Goal: Task Accomplishment & Management: Manage account settings

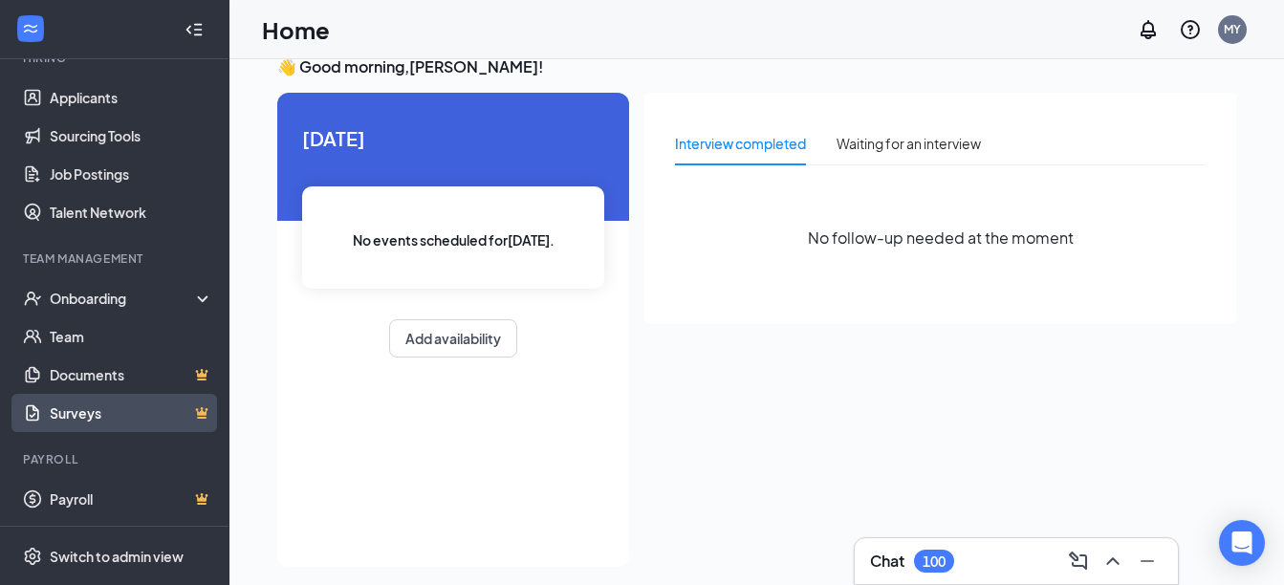
scroll to position [40, 0]
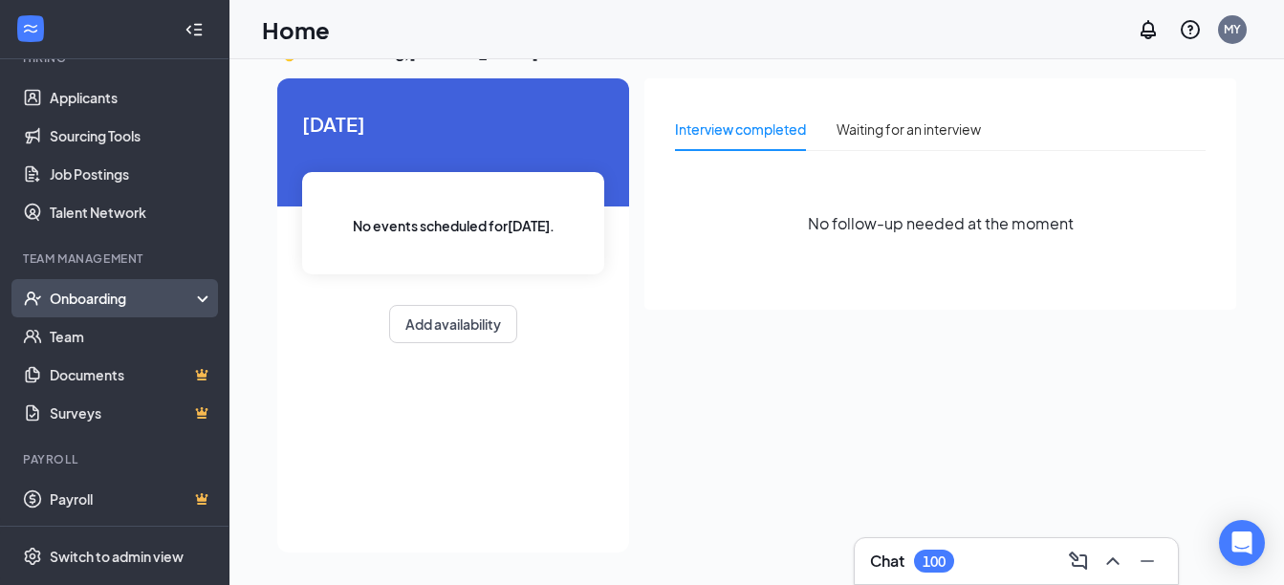
click at [99, 294] on div "Onboarding" at bounding box center [123, 298] width 147 height 19
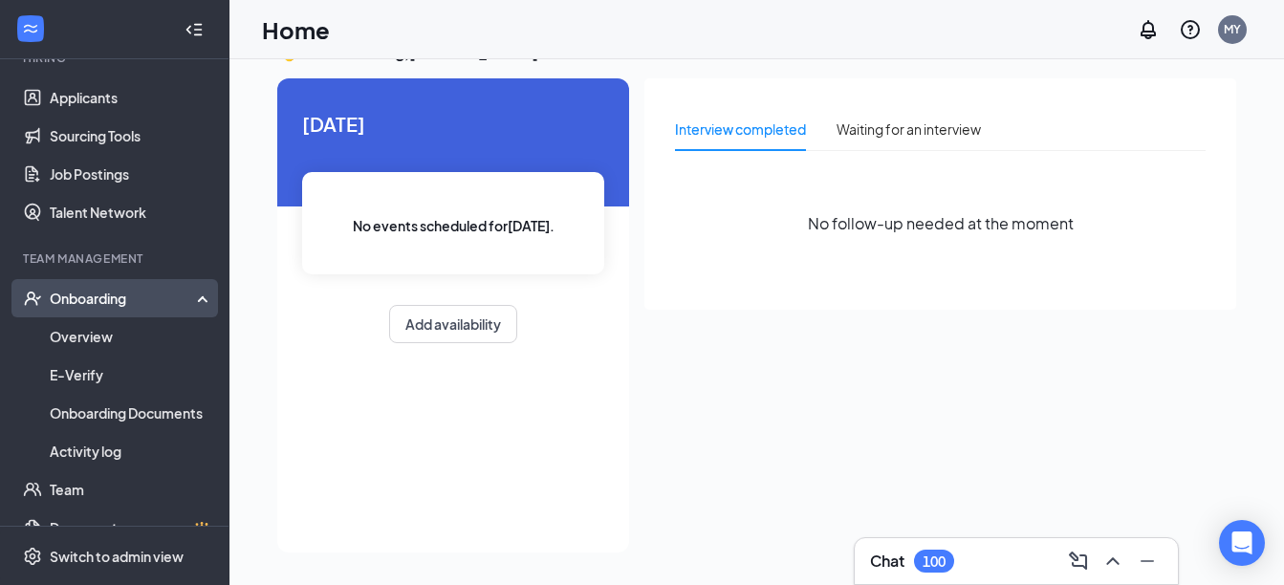
click at [92, 282] on div "Onboarding" at bounding box center [115, 298] width 230 height 38
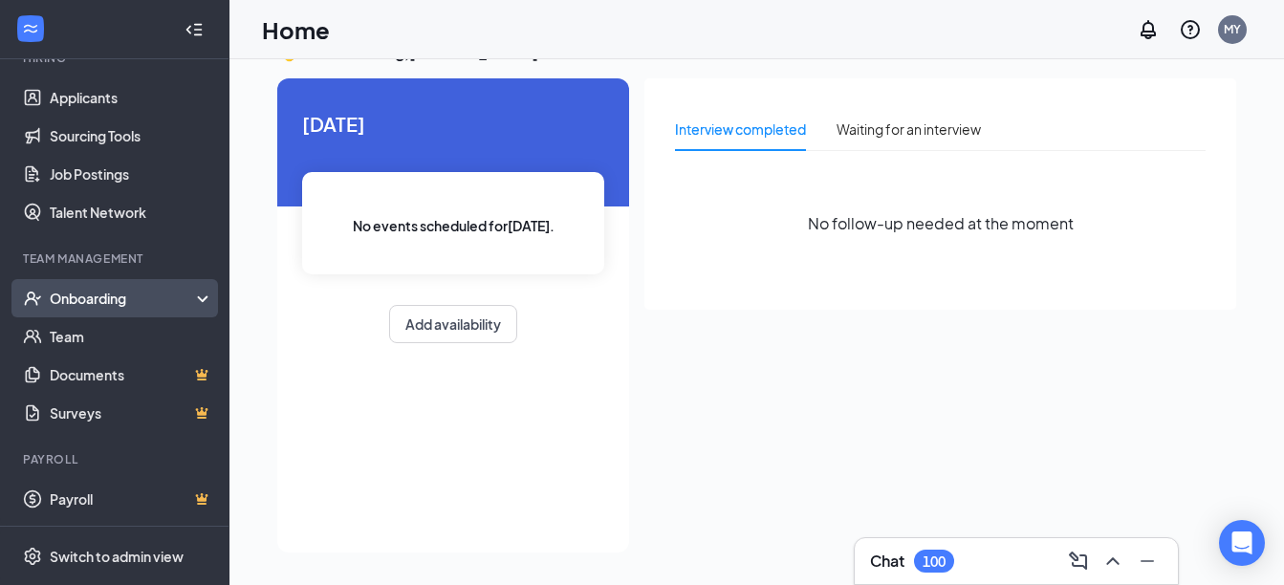
click at [88, 293] on div "Onboarding" at bounding box center [123, 298] width 147 height 19
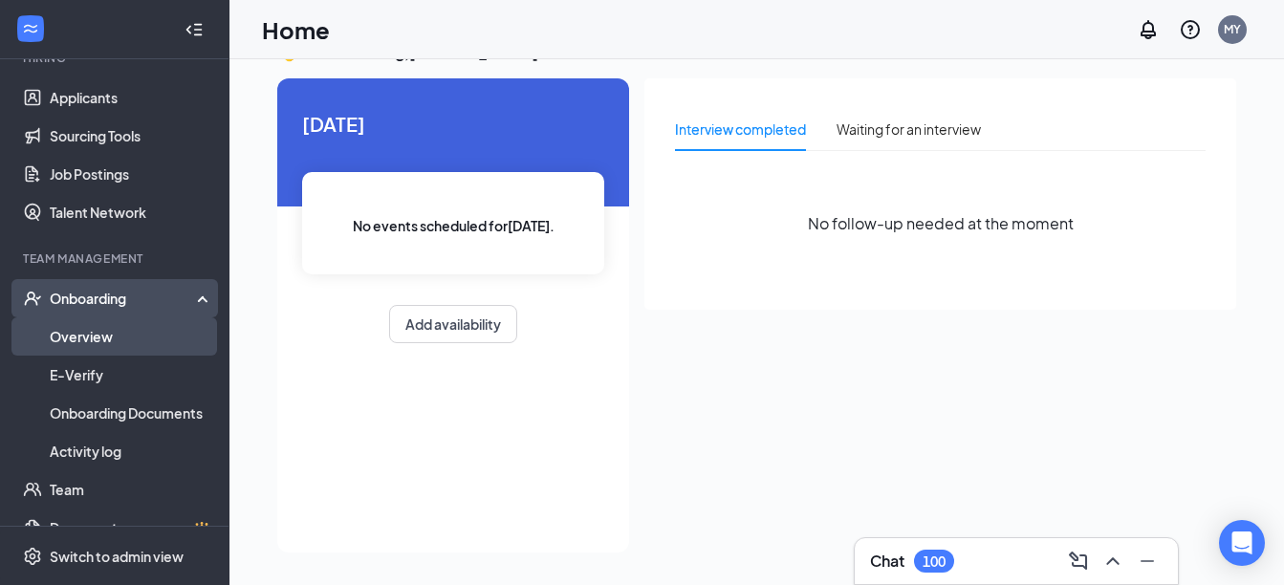
click at [79, 335] on link "Overview" at bounding box center [132, 337] width 164 height 38
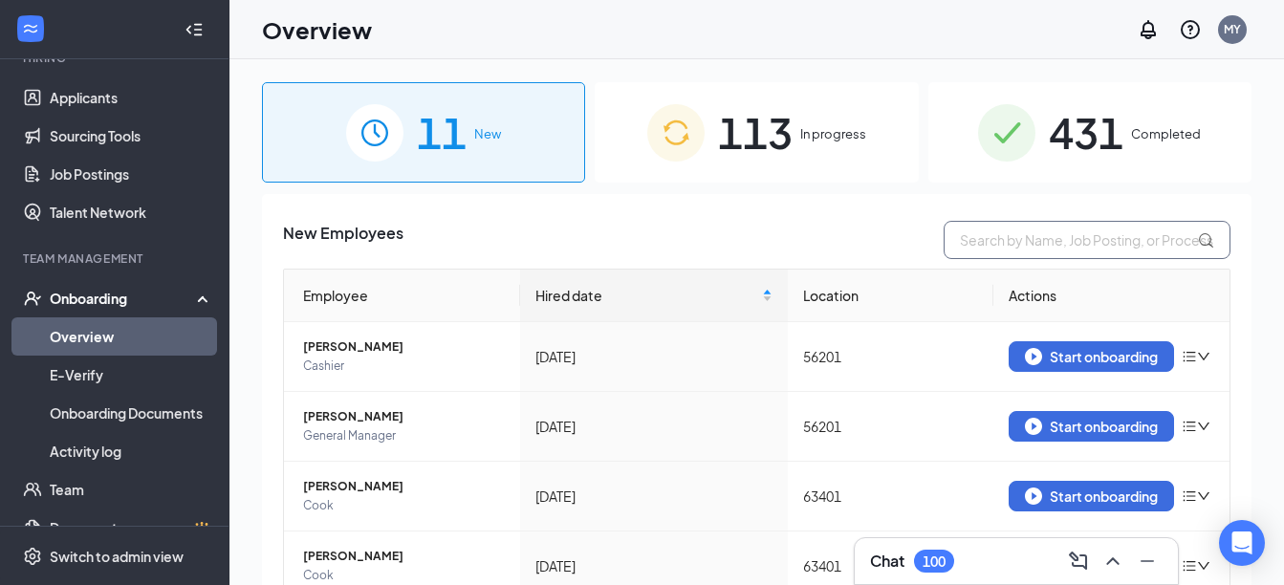
click at [1011, 258] on input "text" at bounding box center [1087, 240] width 287 height 38
type input "hunter"
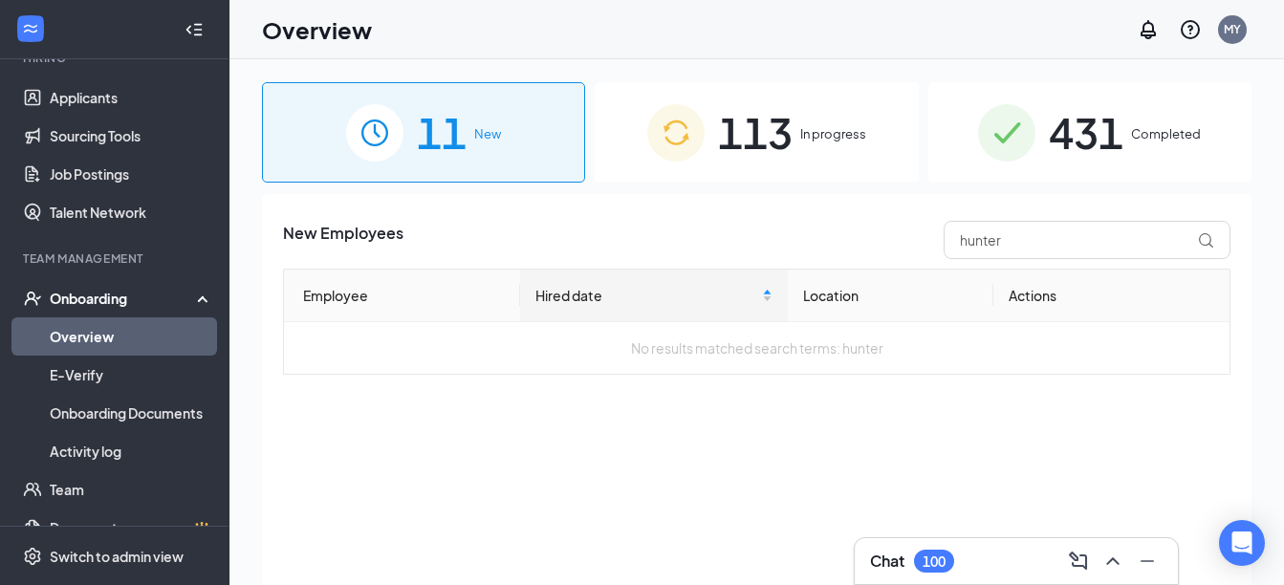
click at [814, 120] on div "113 In progress" at bounding box center [756, 132] width 323 height 100
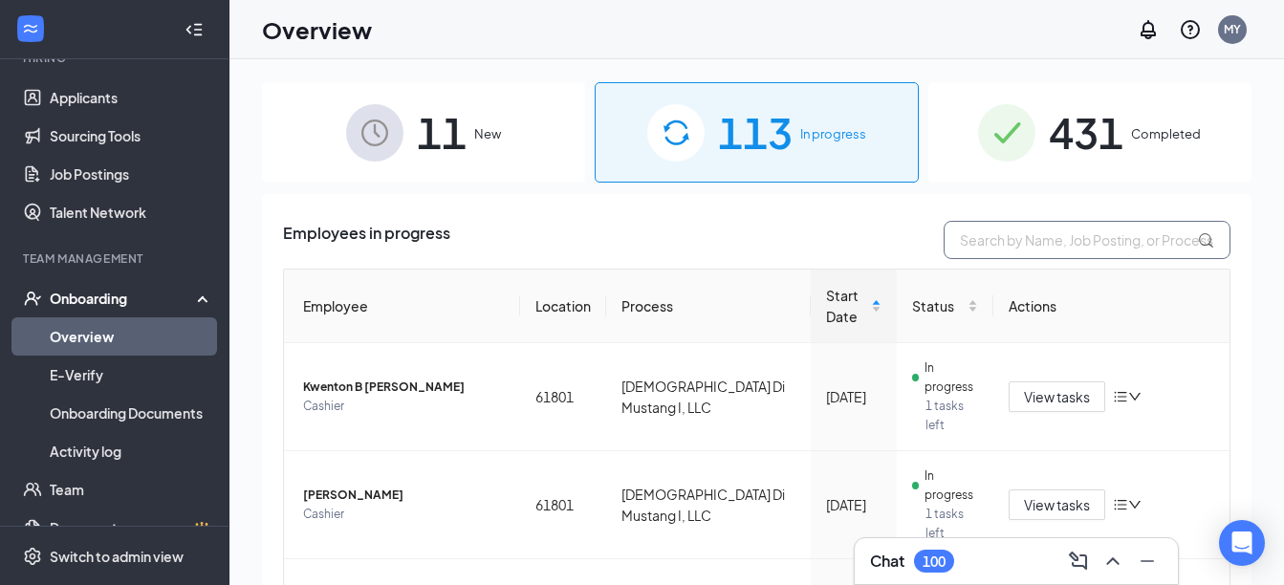
click at [1005, 239] on input "text" at bounding box center [1087, 240] width 287 height 38
type input "hunter"
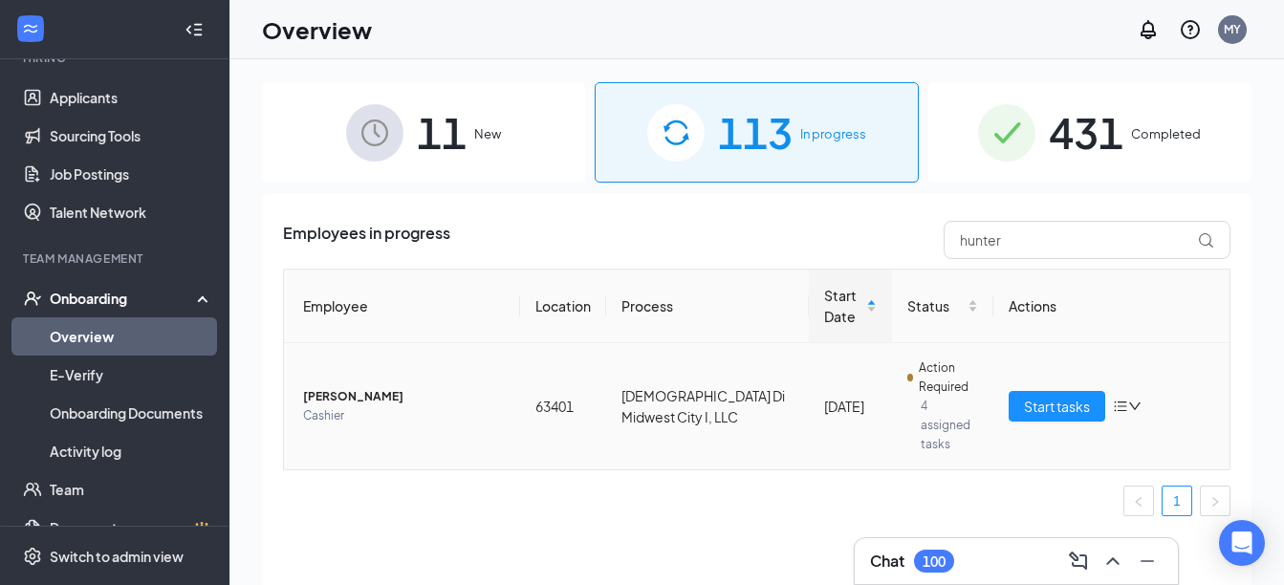
click at [920, 395] on span "Action Required" at bounding box center [948, 378] width 59 height 38
click at [919, 373] on span "Action Required" at bounding box center [948, 378] width 59 height 38
click at [1070, 396] on span "Start tasks" at bounding box center [1057, 406] width 66 height 21
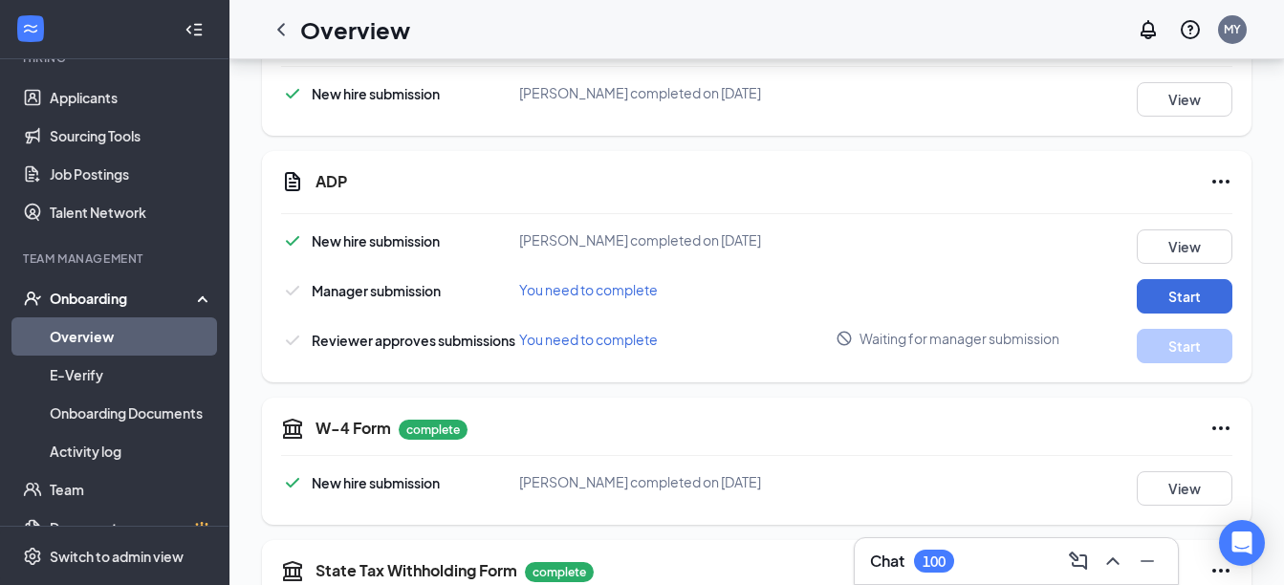
scroll to position [383, 0]
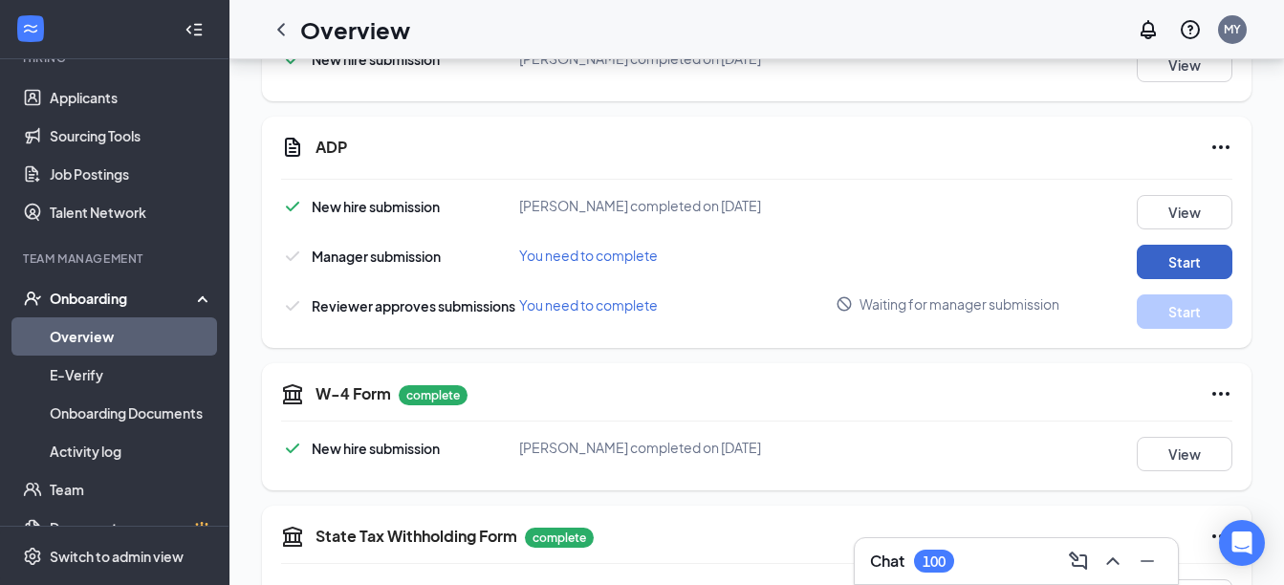
click at [1178, 252] on button "Start" at bounding box center [1185, 262] width 96 height 34
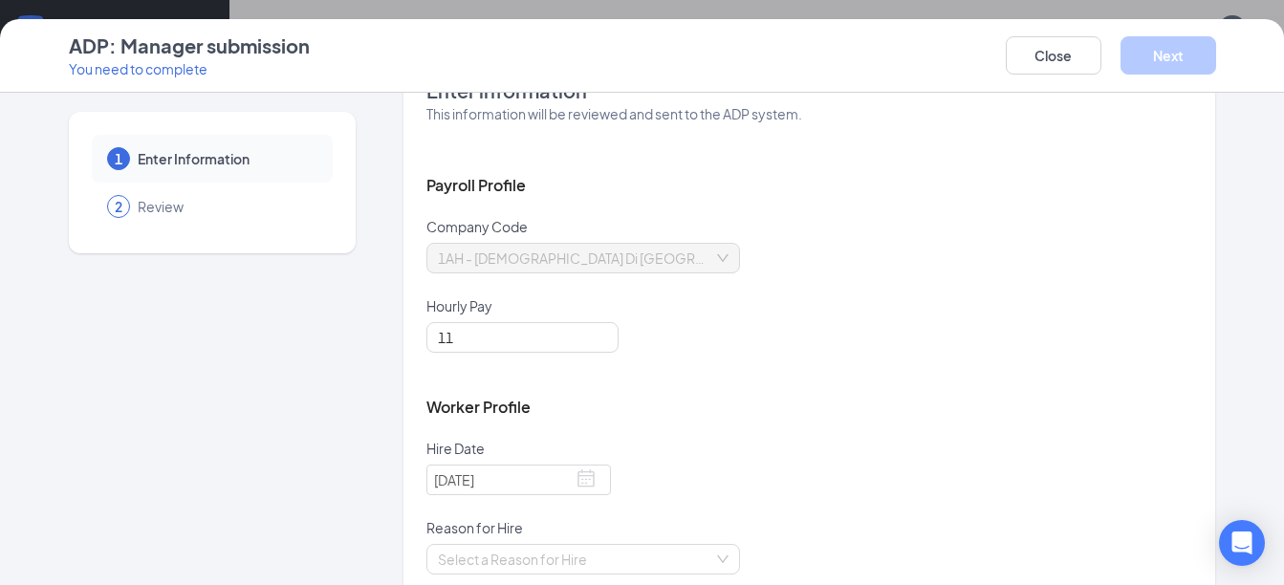
scroll to position [112, 0]
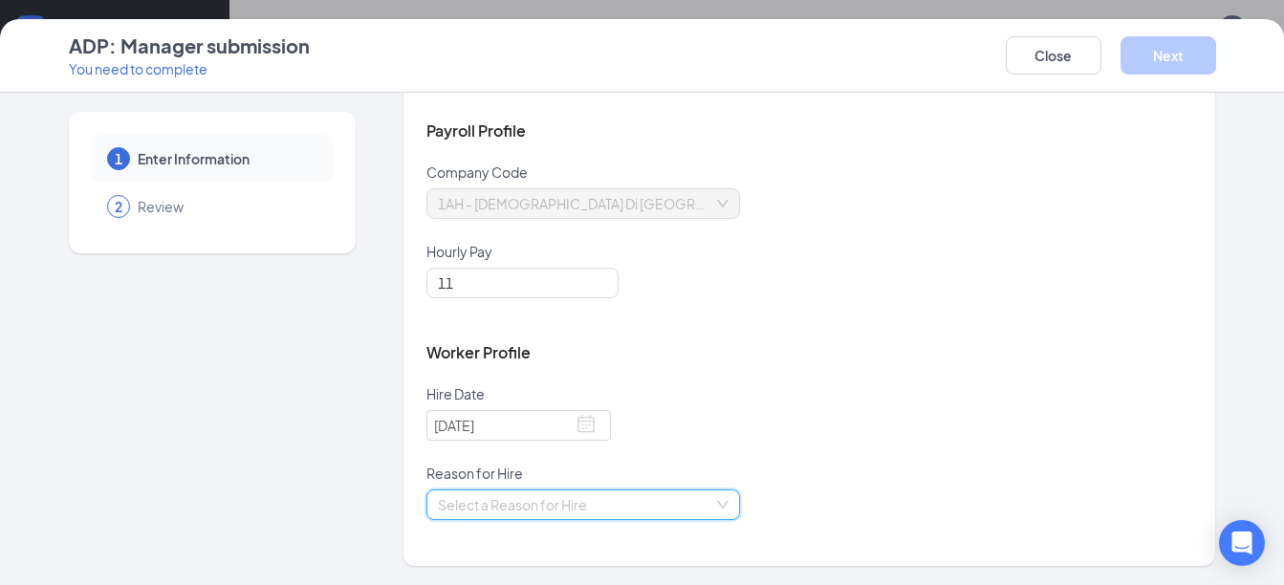
click at [680, 512] on input "search" at bounding box center [576, 505] width 277 height 29
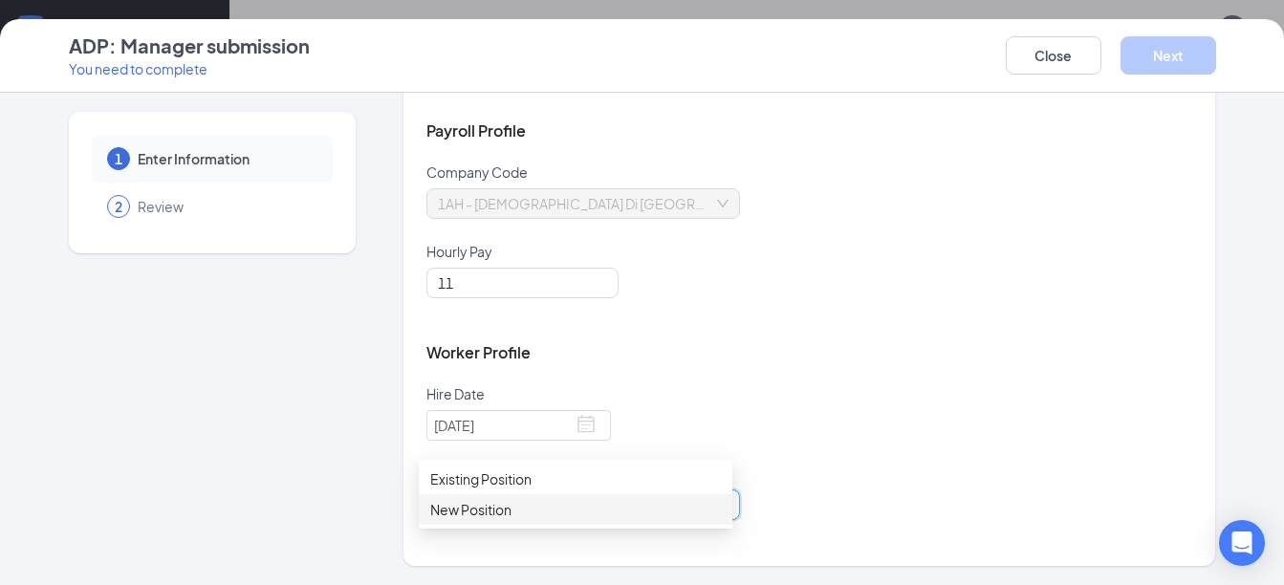
scroll to position [478, 0]
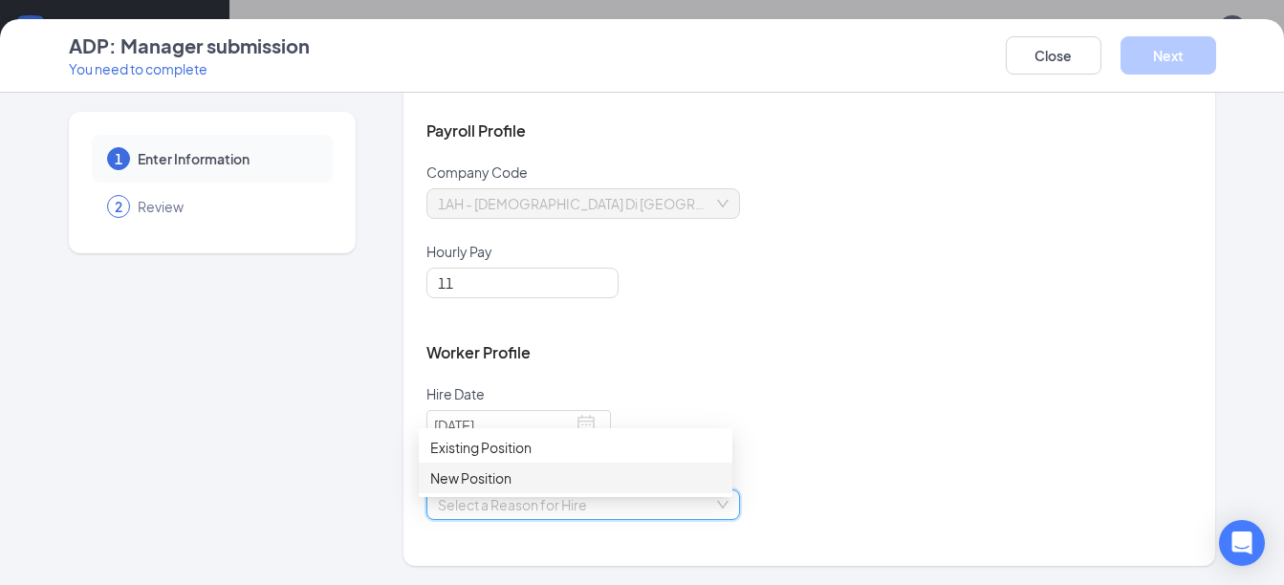
click at [525, 485] on div "New Position" at bounding box center [575, 478] width 291 height 21
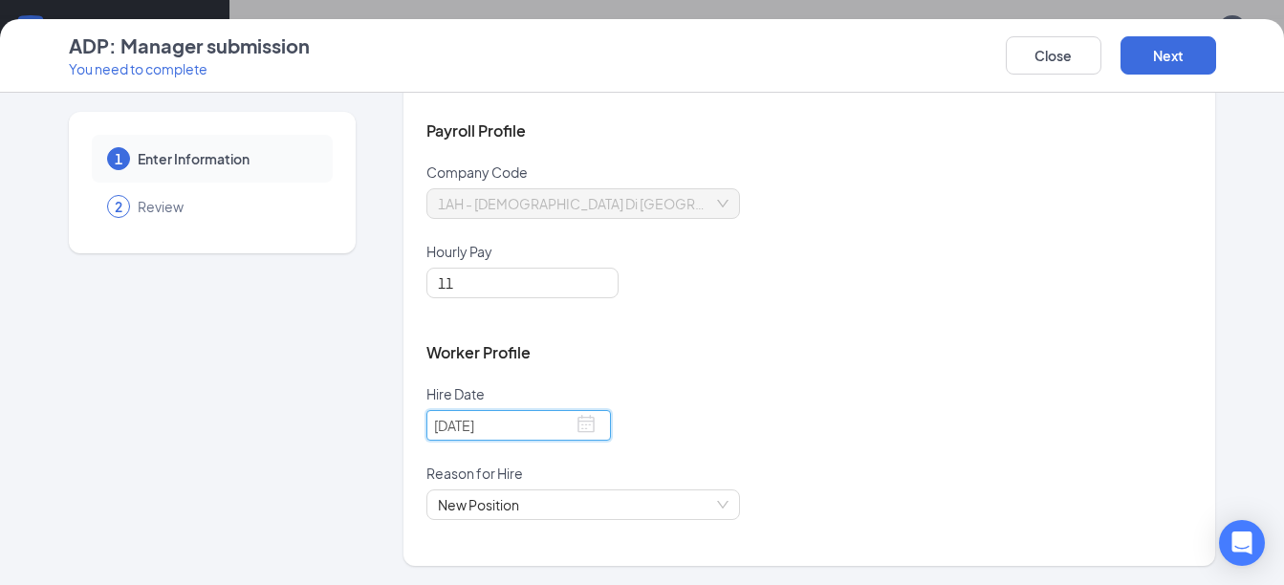
drag, startPoint x: 570, startPoint y: 431, endPoint x: 1160, endPoint y: 634, distance: 623.9
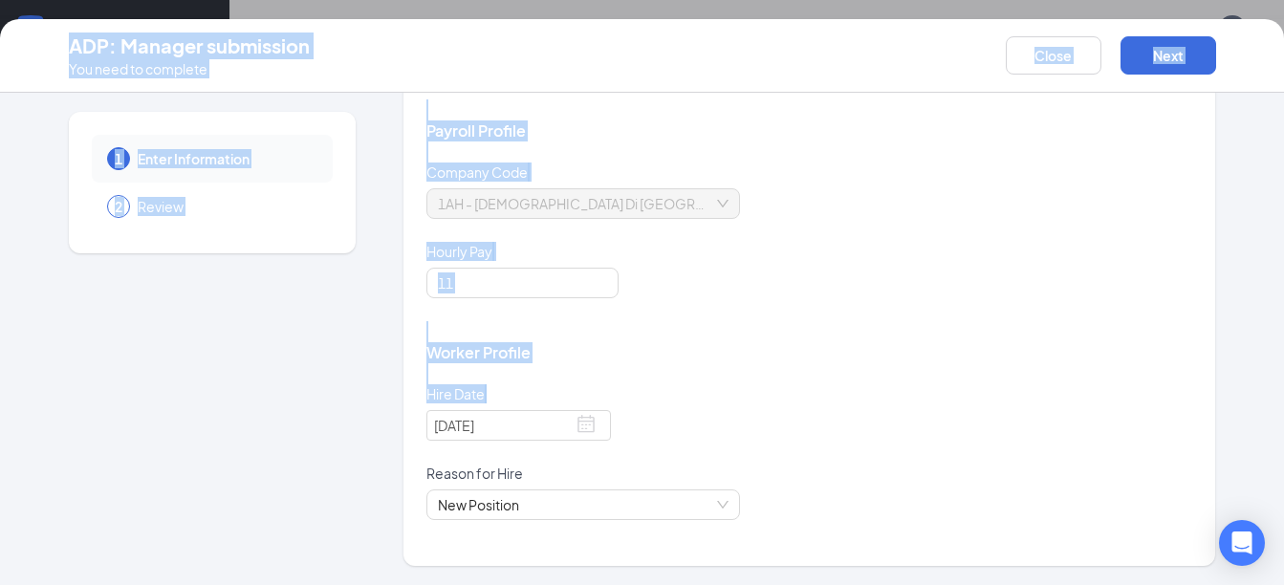
drag, startPoint x: 1034, startPoint y: 393, endPoint x: 1298, endPoint y: 95, distance: 398.4
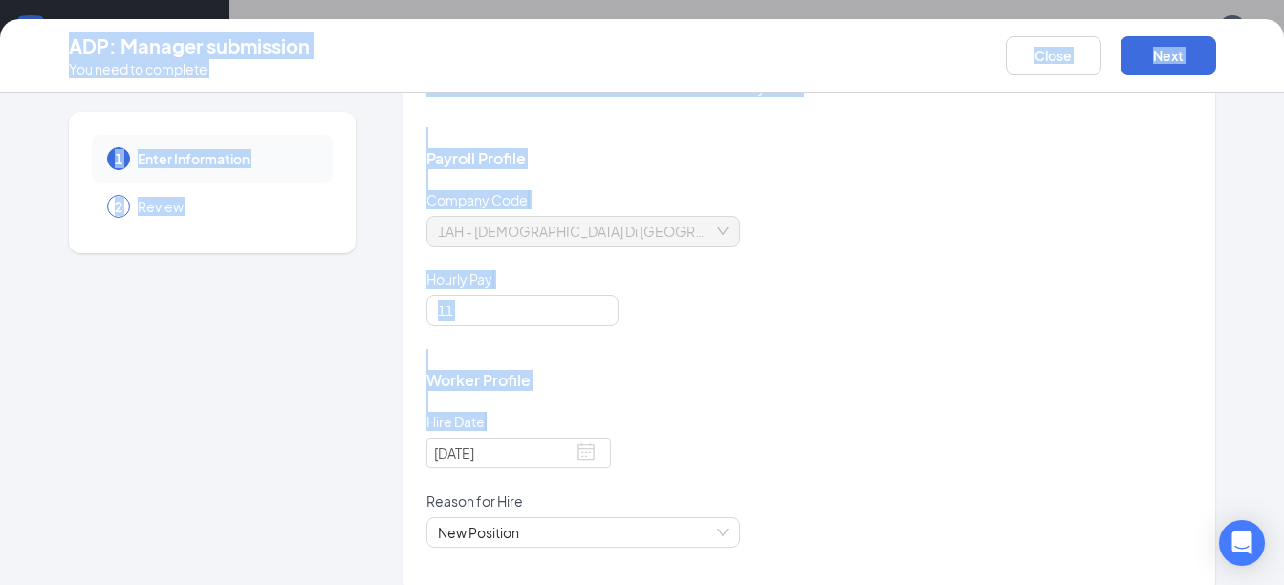
click at [1042, 280] on div "Hourly Pay" at bounding box center [810, 283] width 767 height 26
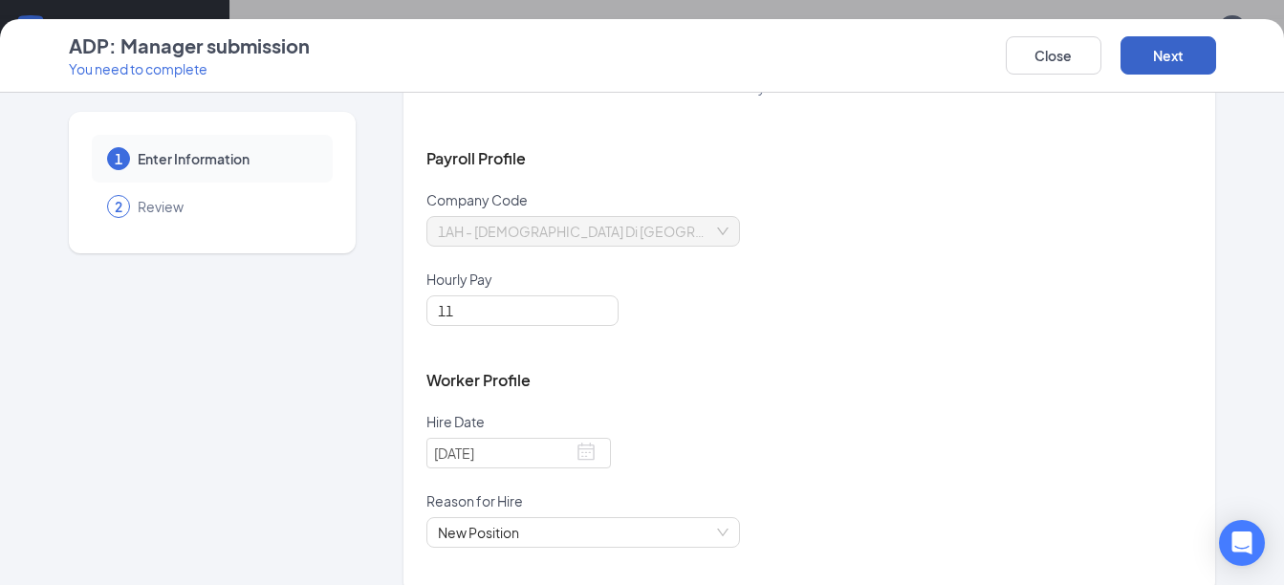
click at [1149, 53] on button "Next" at bounding box center [1169, 55] width 96 height 38
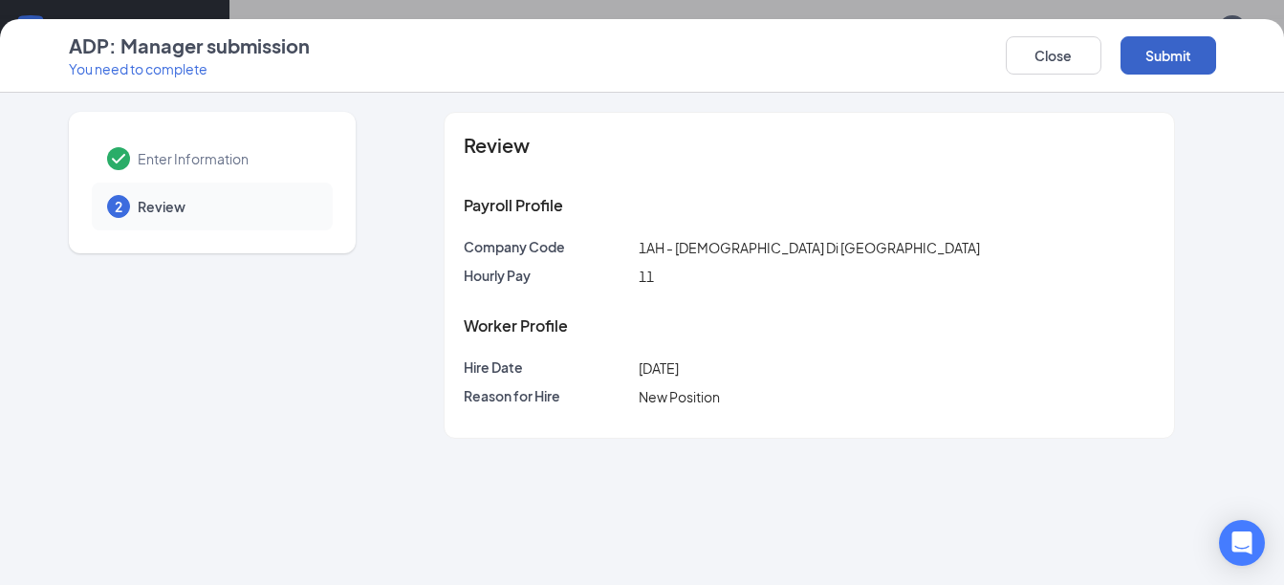
click at [1149, 53] on button "Submit" at bounding box center [1169, 55] width 96 height 38
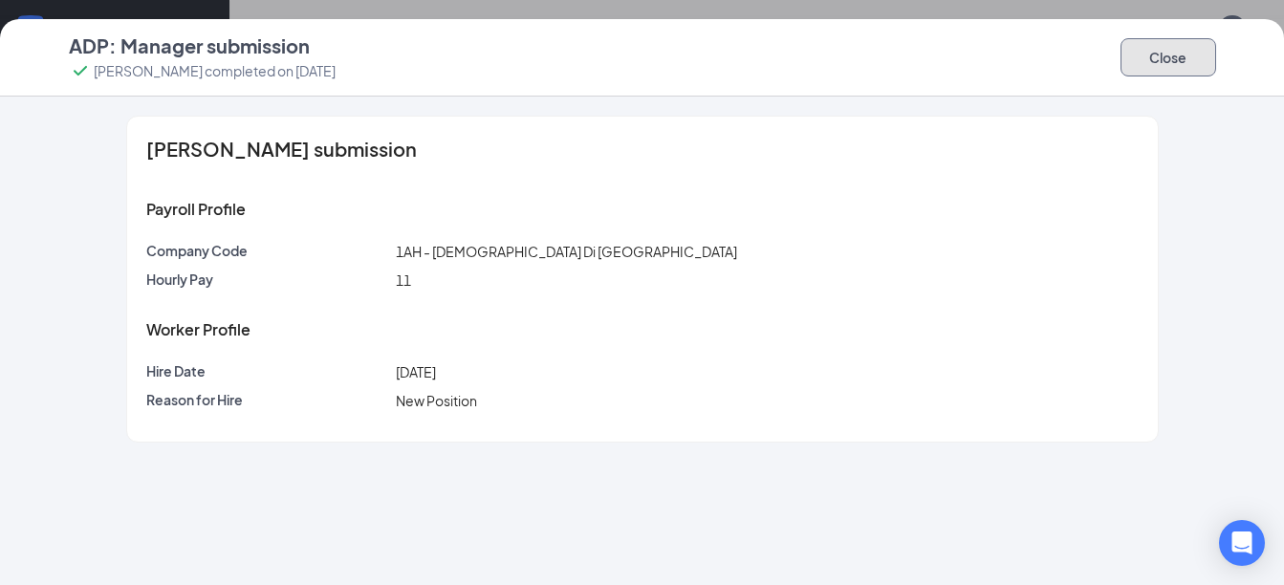
click at [1149, 53] on button "Close" at bounding box center [1169, 57] width 96 height 38
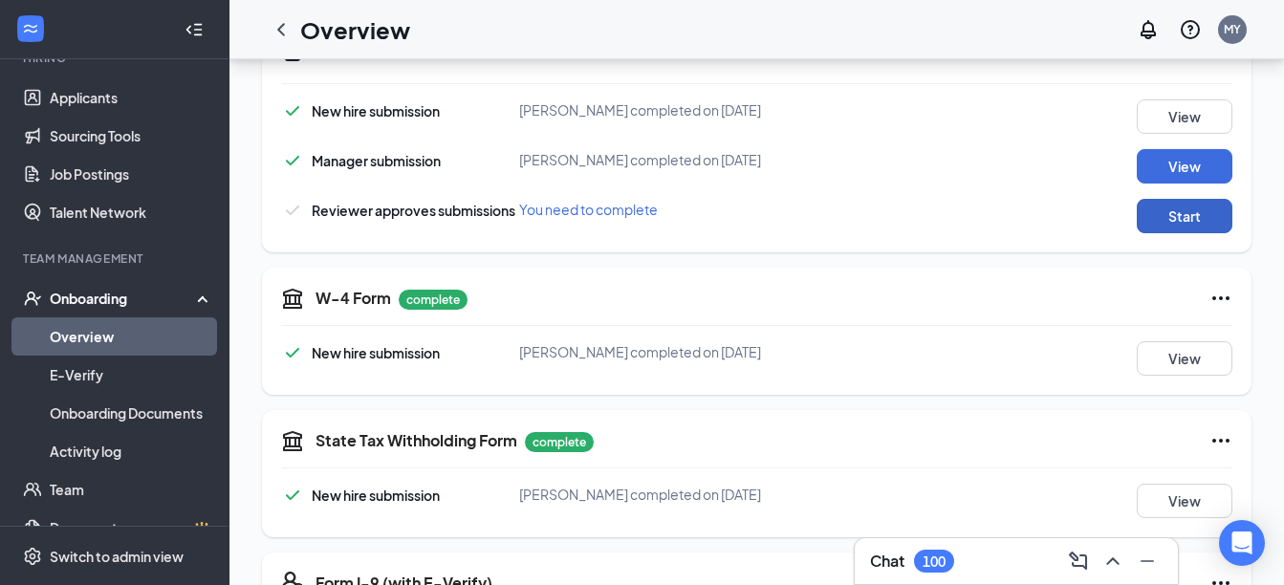
click at [1186, 230] on button "Start" at bounding box center [1185, 216] width 96 height 34
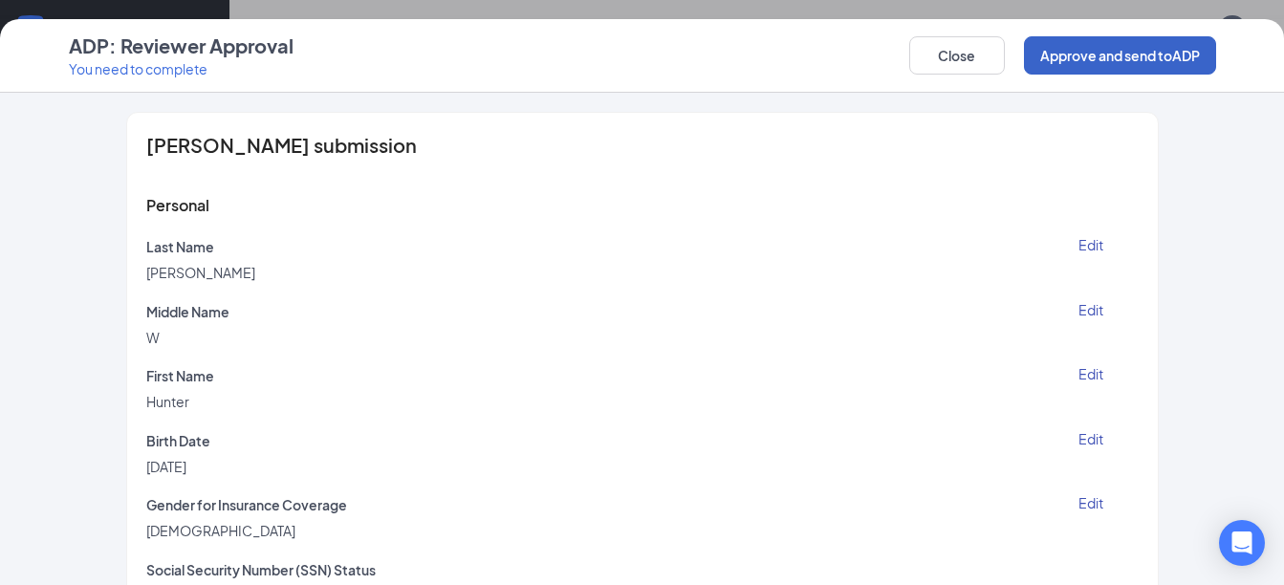
click at [1143, 48] on button "Approve and send to ADP" at bounding box center [1120, 55] width 192 height 38
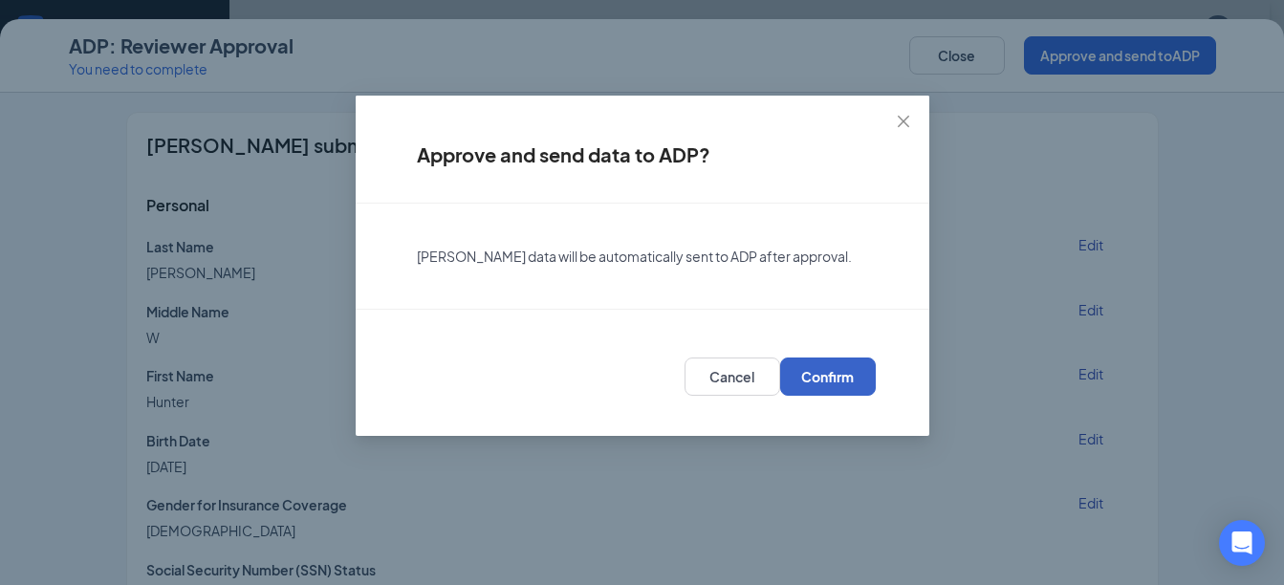
click at [847, 365] on button "Confirm" at bounding box center [828, 377] width 96 height 38
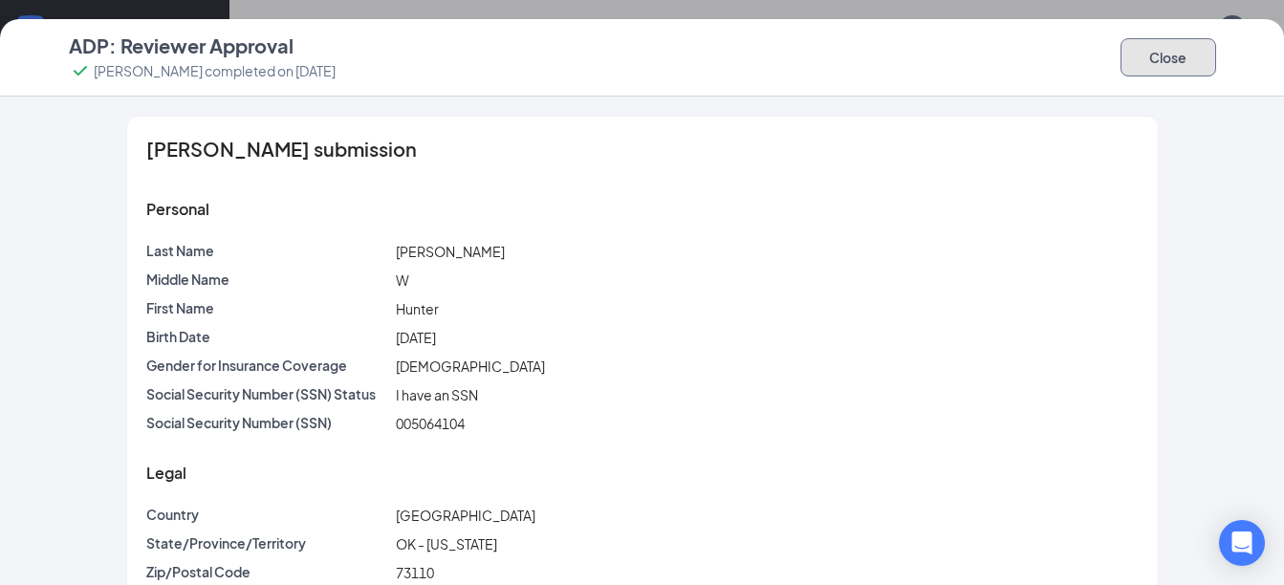
click at [1190, 65] on button "Close" at bounding box center [1169, 57] width 96 height 38
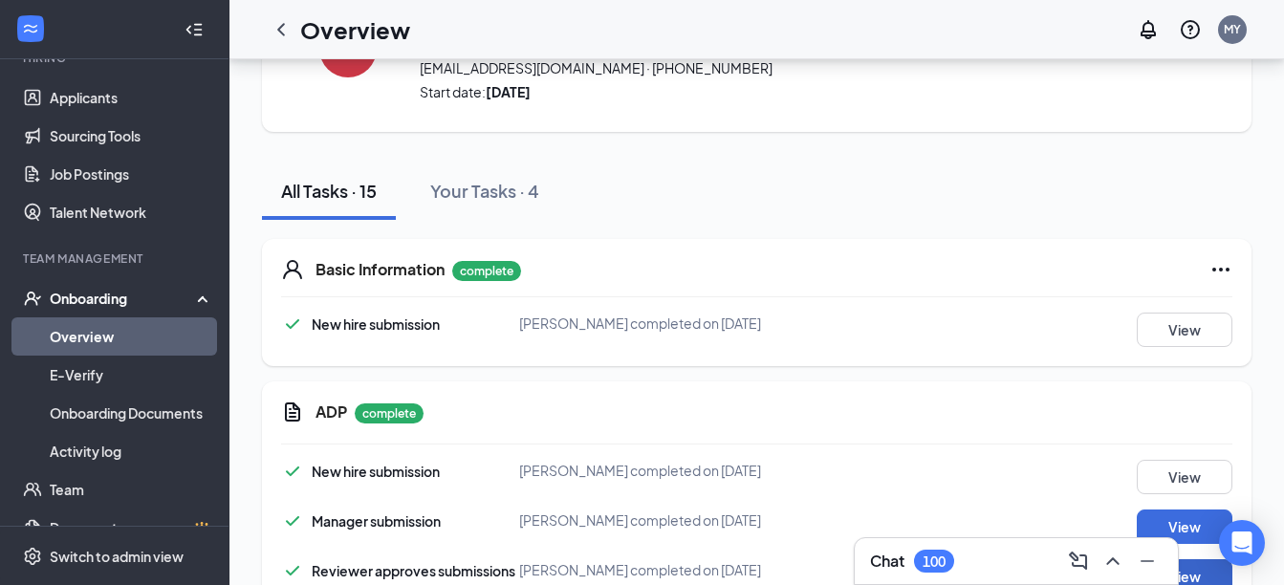
scroll to position [105, 0]
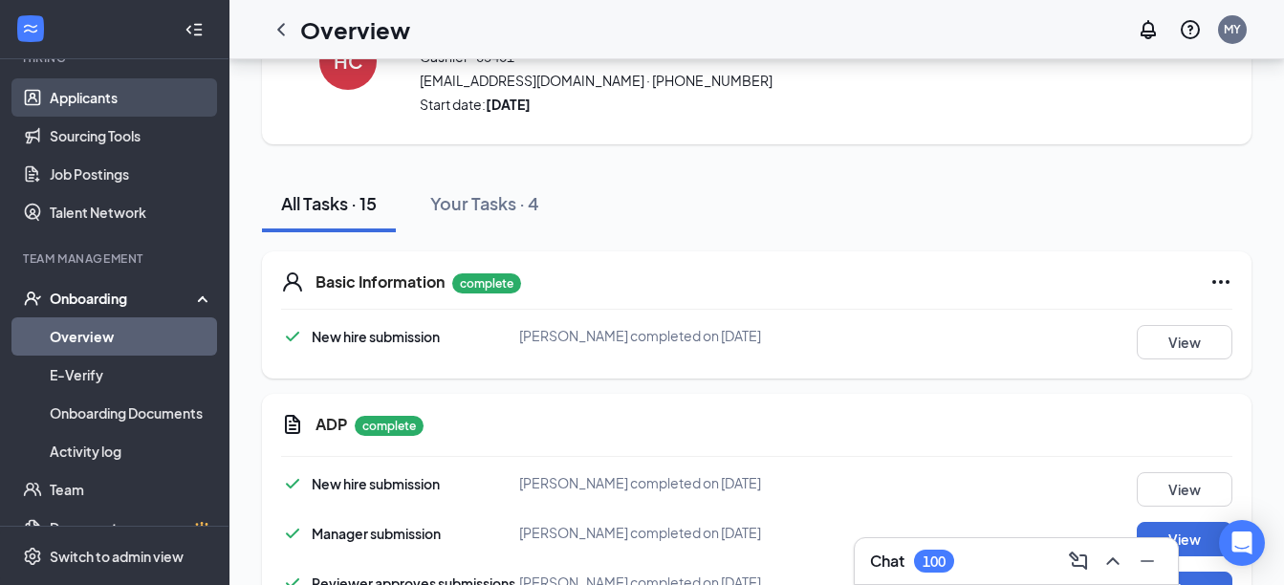
click at [113, 96] on link "Applicants" at bounding box center [132, 97] width 164 height 38
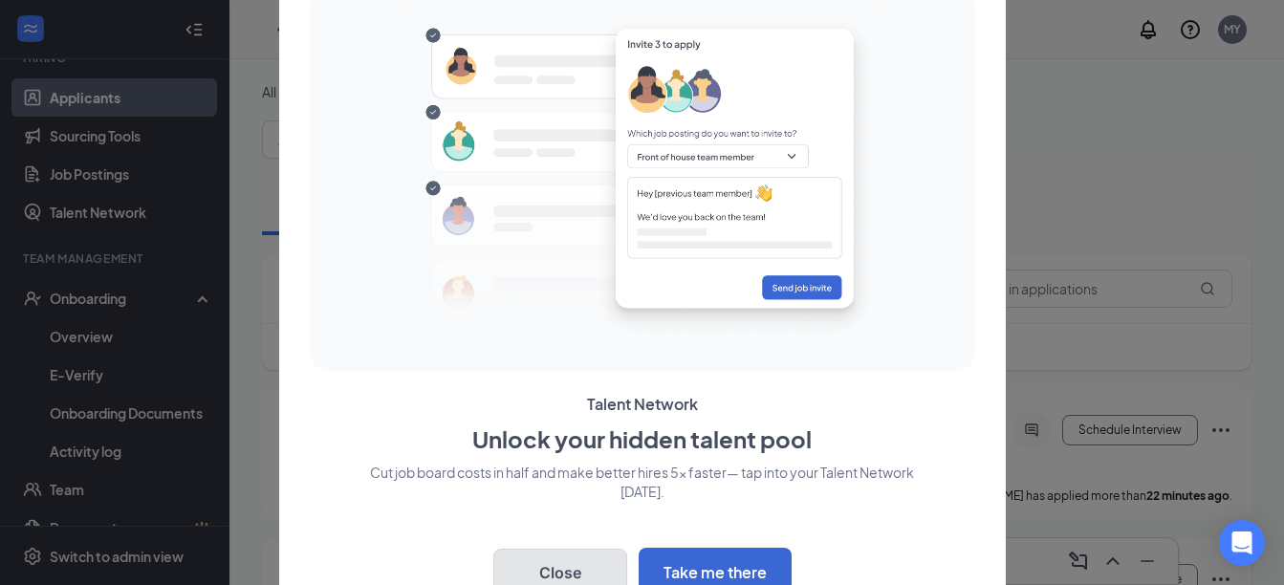
click at [584, 572] on button "Close" at bounding box center [560, 573] width 134 height 48
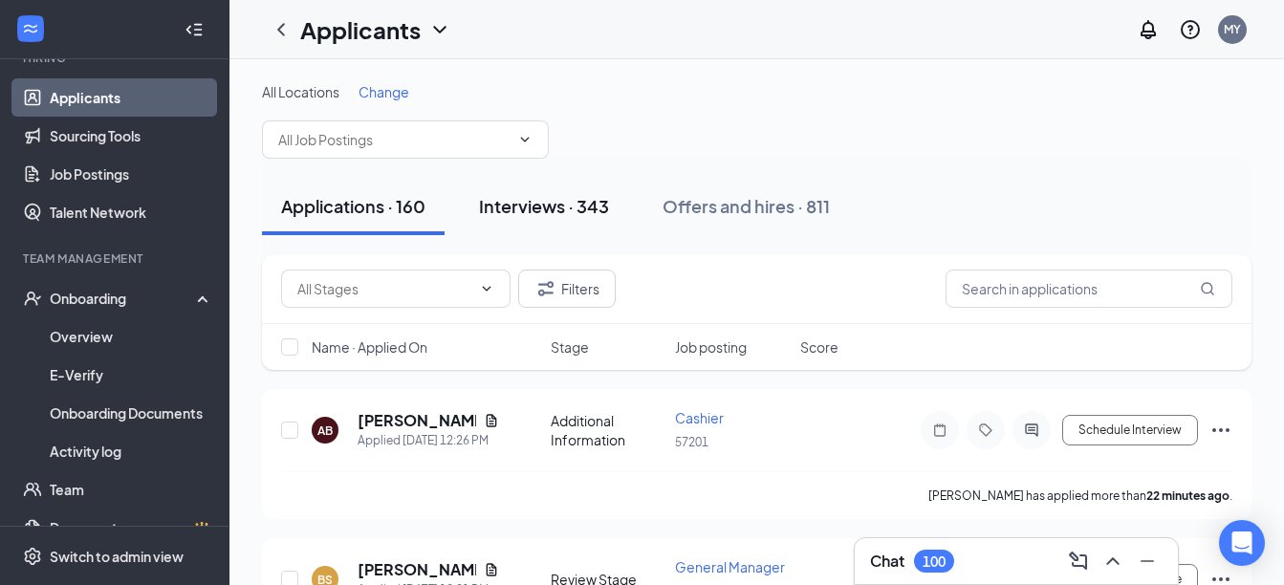
click at [558, 202] on div "Interviews · 343" at bounding box center [544, 206] width 130 height 24
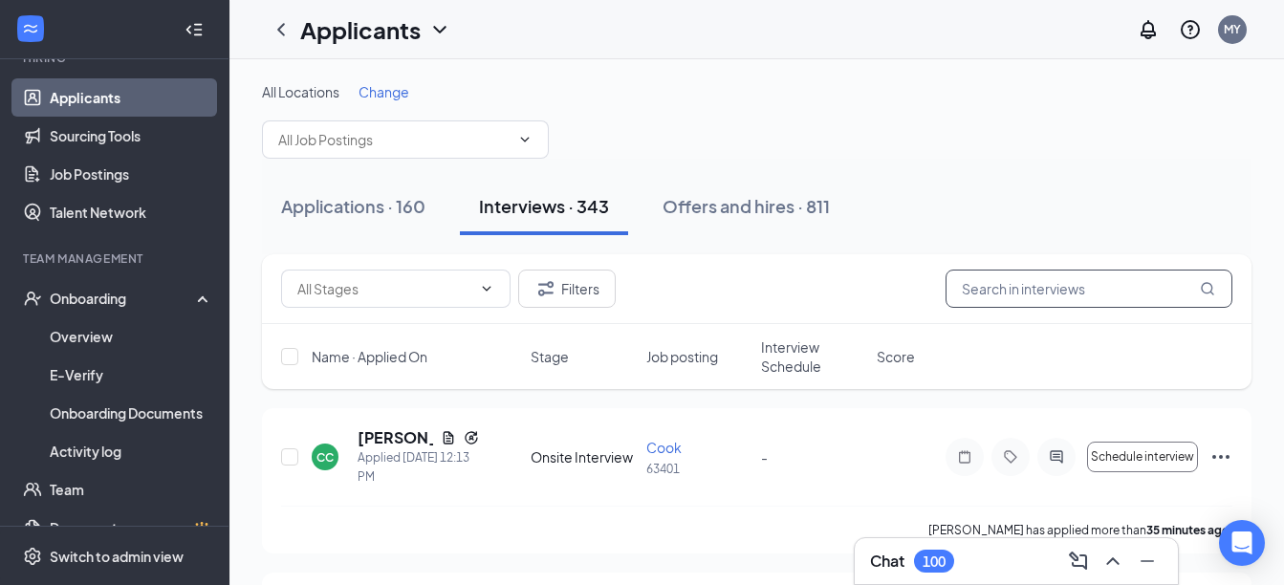
click at [1058, 292] on input "text" at bounding box center [1089, 289] width 287 height 38
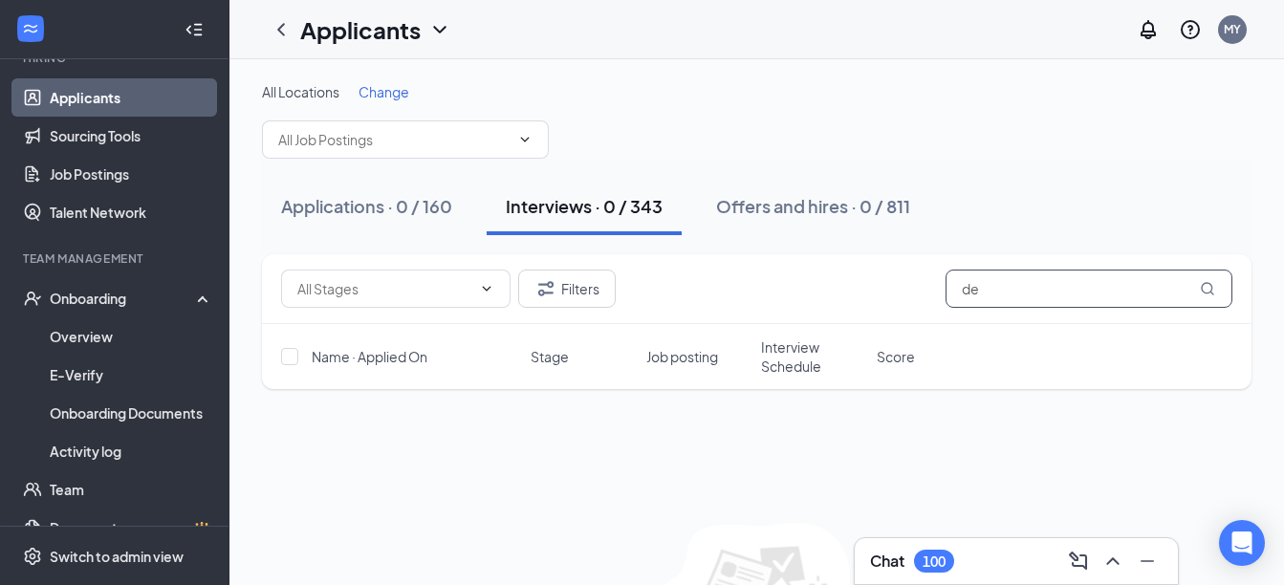
type input "d"
type input "[PERSON_NAME]"
click at [773, 208] on div "Offers and hires · 0 / 811" at bounding box center [808, 206] width 194 height 24
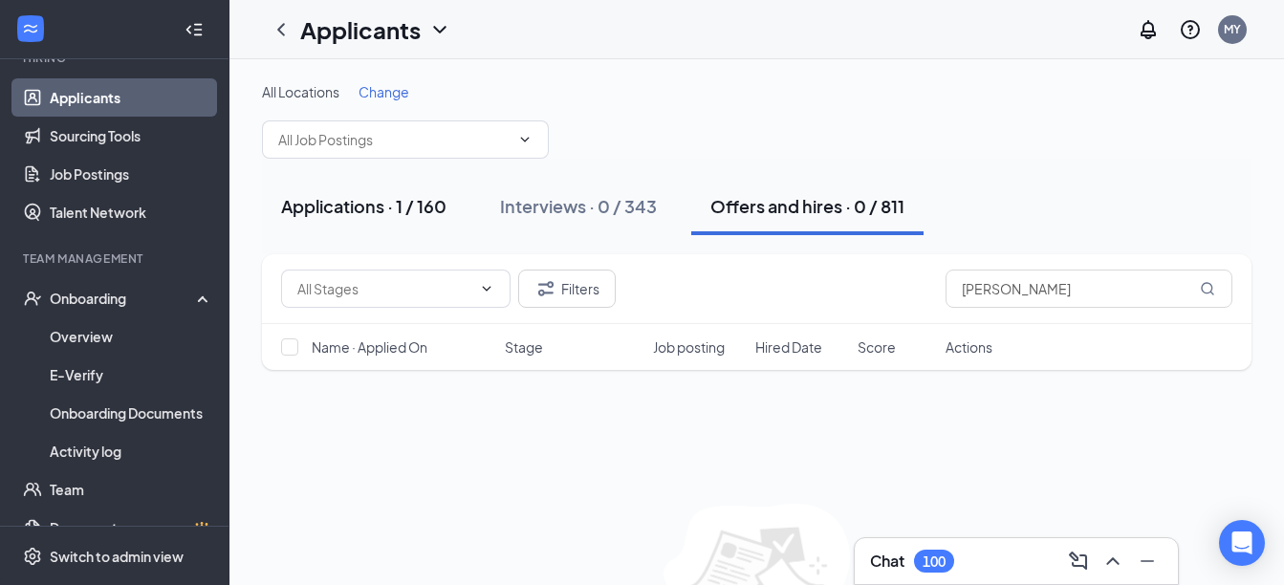
click at [317, 223] on button "Applications · 1 / 160" at bounding box center [364, 206] width 204 height 57
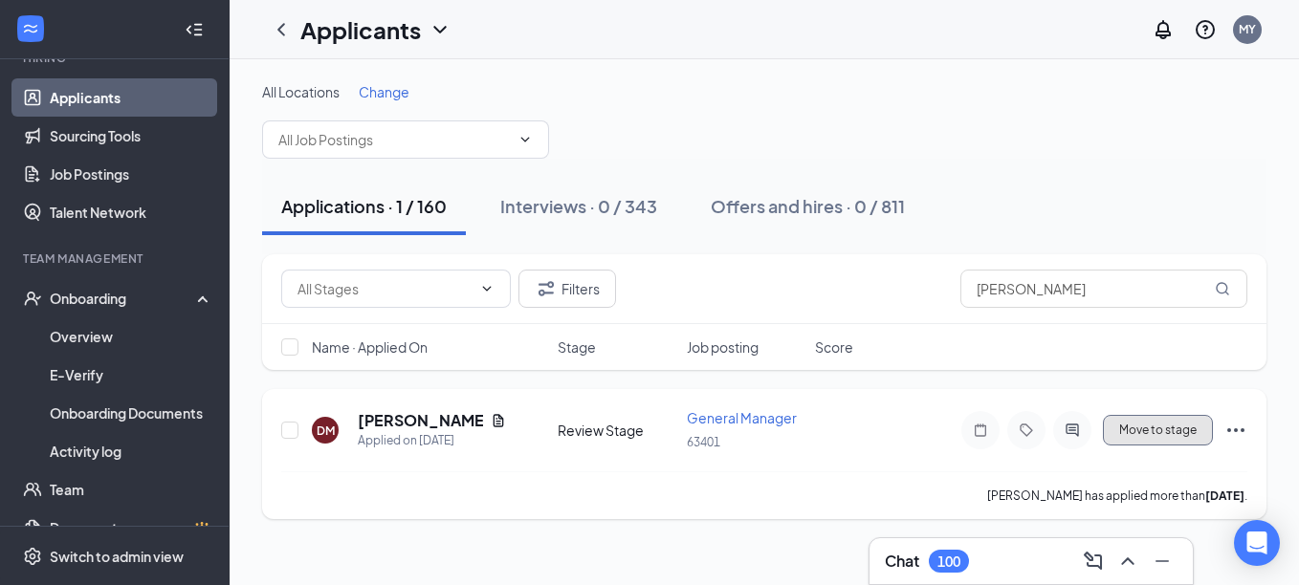
click at [1176, 438] on button "Move to stage" at bounding box center [1158, 430] width 110 height 31
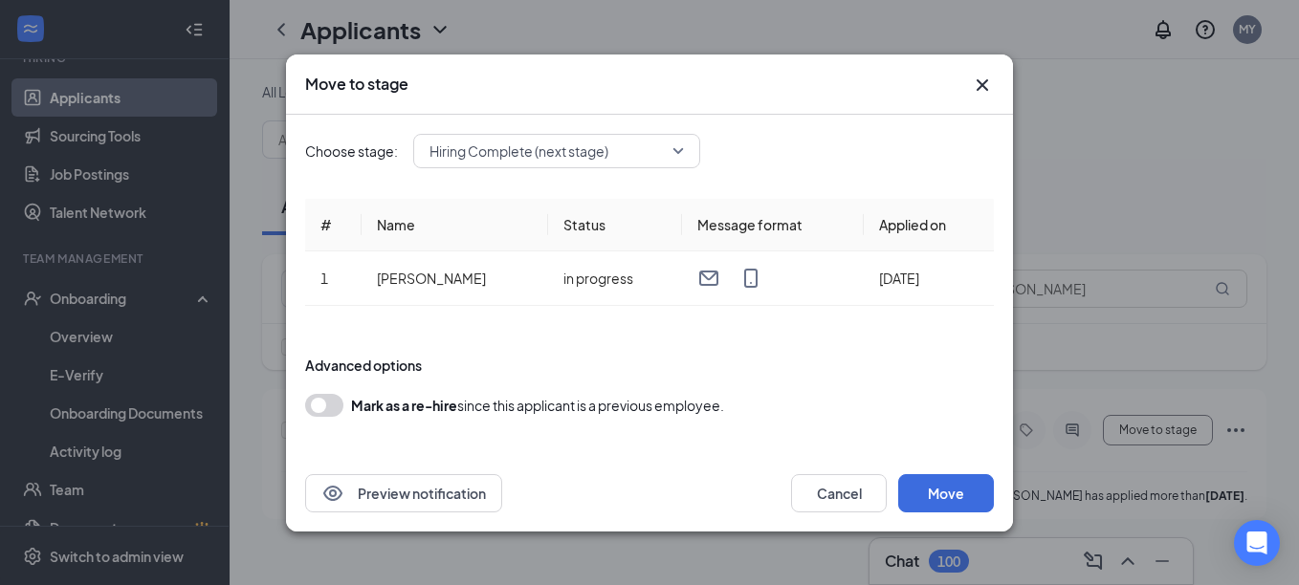
click at [692, 147] on div "Hiring Complete (next stage)" at bounding box center [556, 151] width 287 height 34
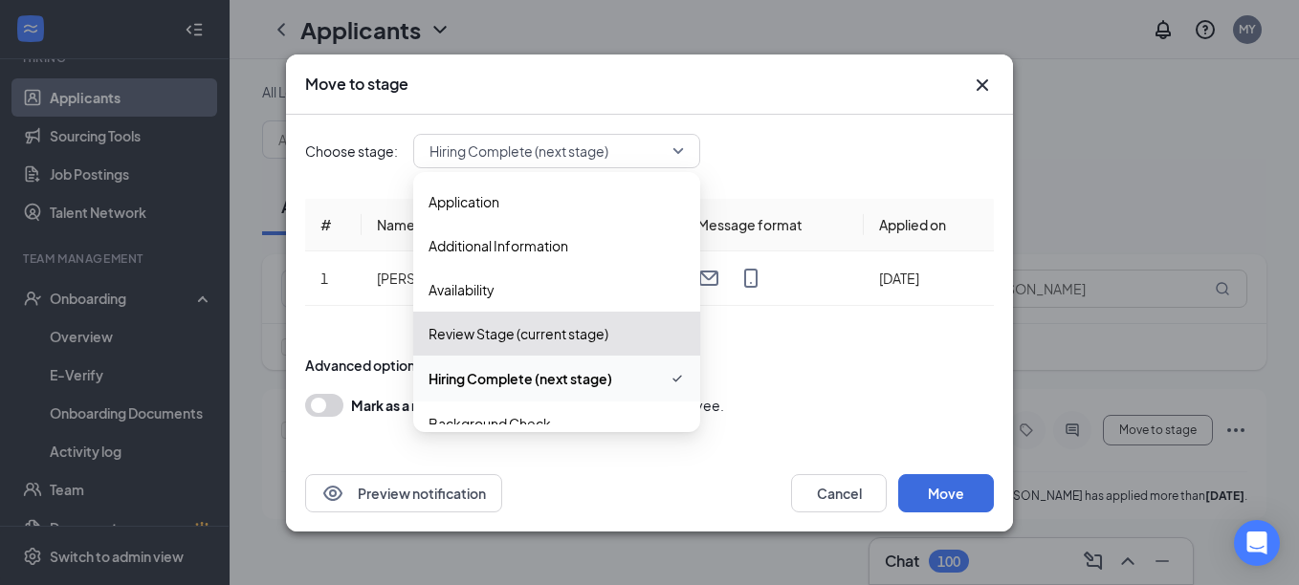
click at [838, 137] on div "Choose stage: Hiring Complete (next stage) 3454742 3454743 3784648 Application …" at bounding box center [649, 151] width 689 height 34
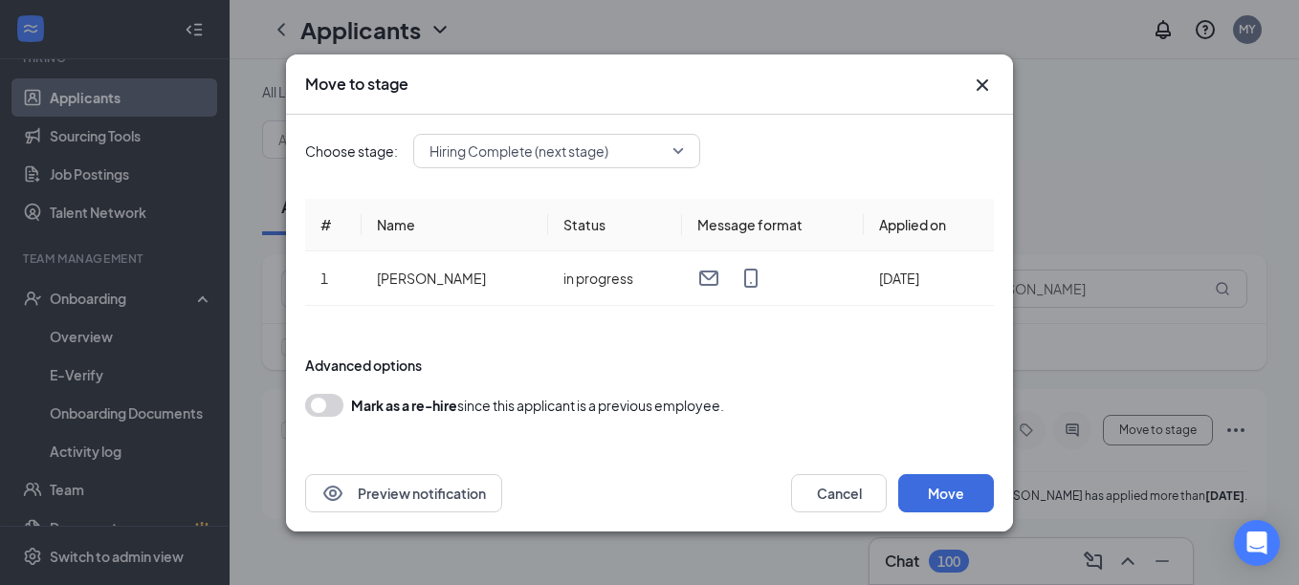
click at [984, 88] on icon "Cross" at bounding box center [982, 85] width 23 height 23
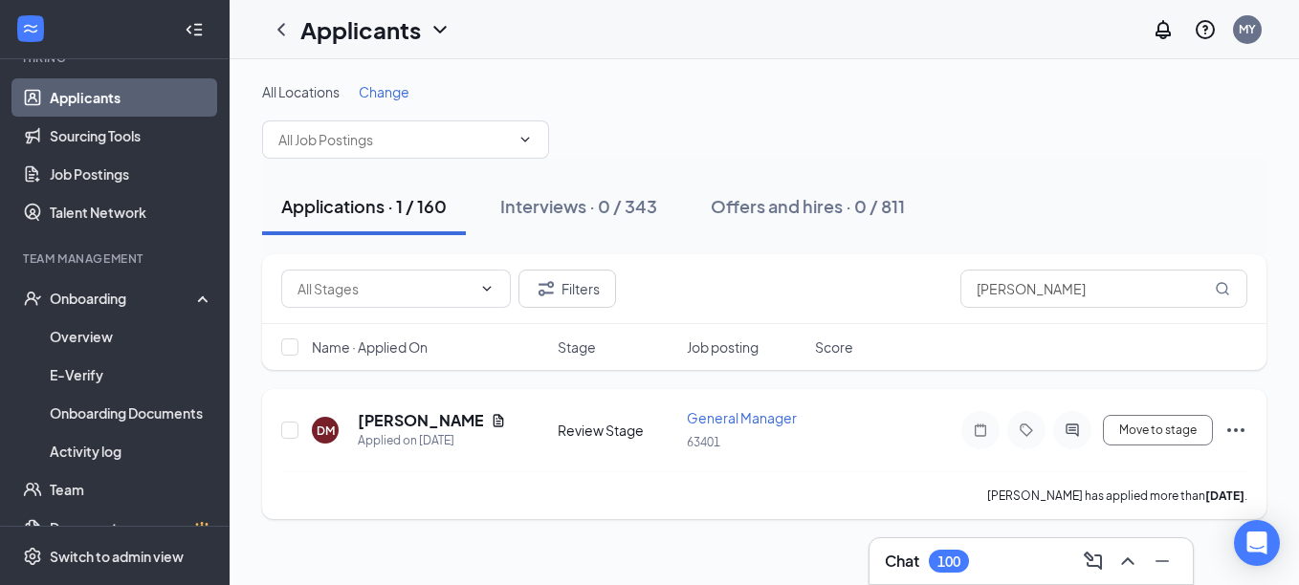
click at [1239, 432] on icon "Ellipses" at bounding box center [1235, 430] width 23 height 23
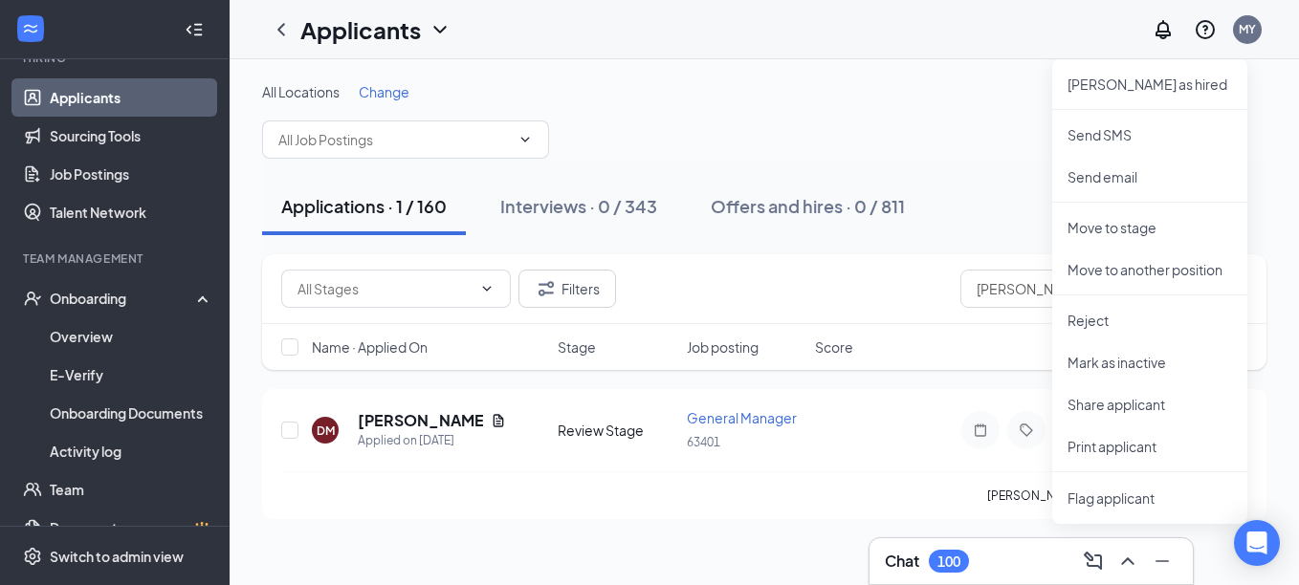
click at [754, 122] on div "All Locations Change" at bounding box center [764, 120] width 1004 height 77
